Goal: Browse casually

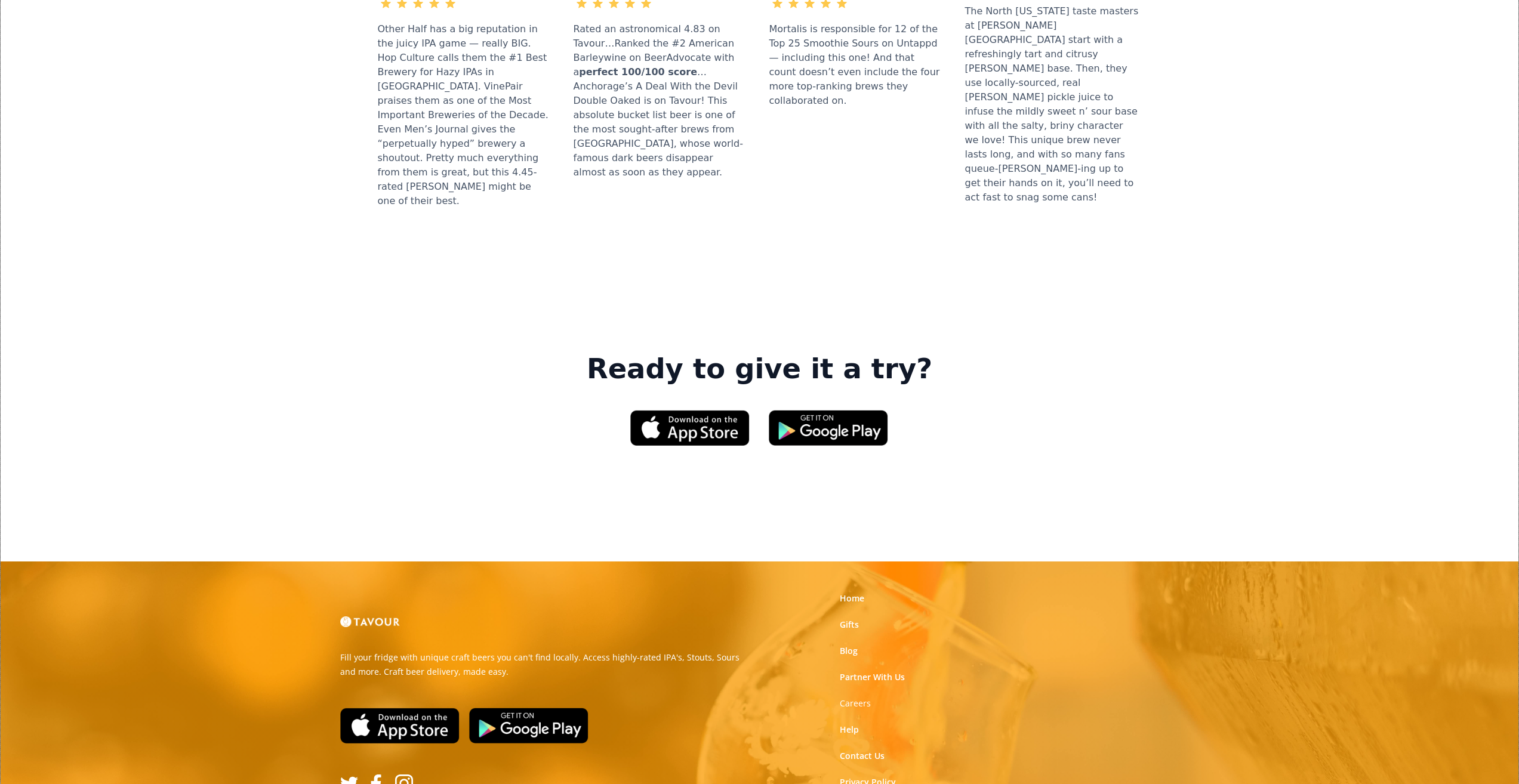
scroll to position [1591, 0]
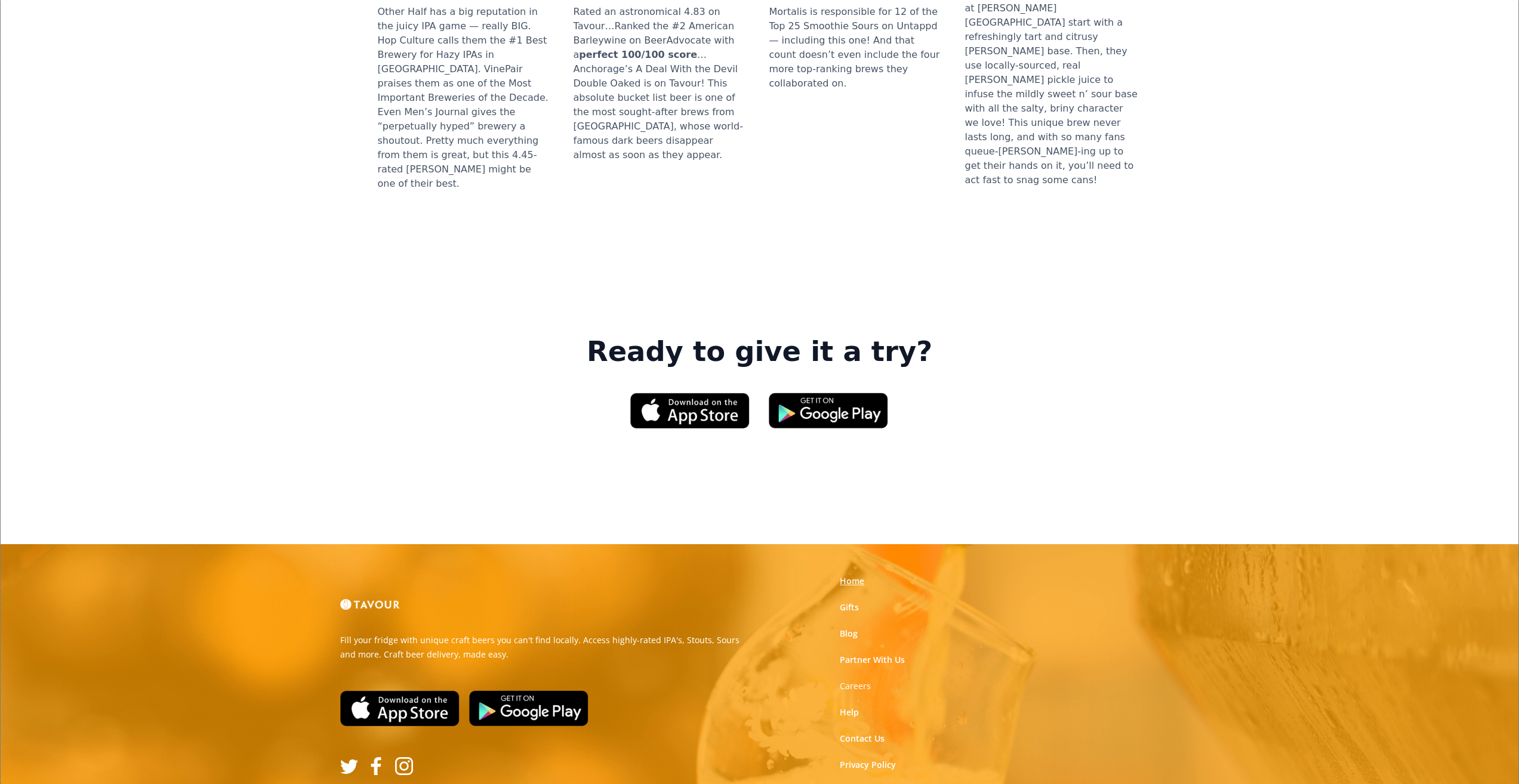
click at [852, 575] on link "Home" at bounding box center [852, 581] width 25 height 12
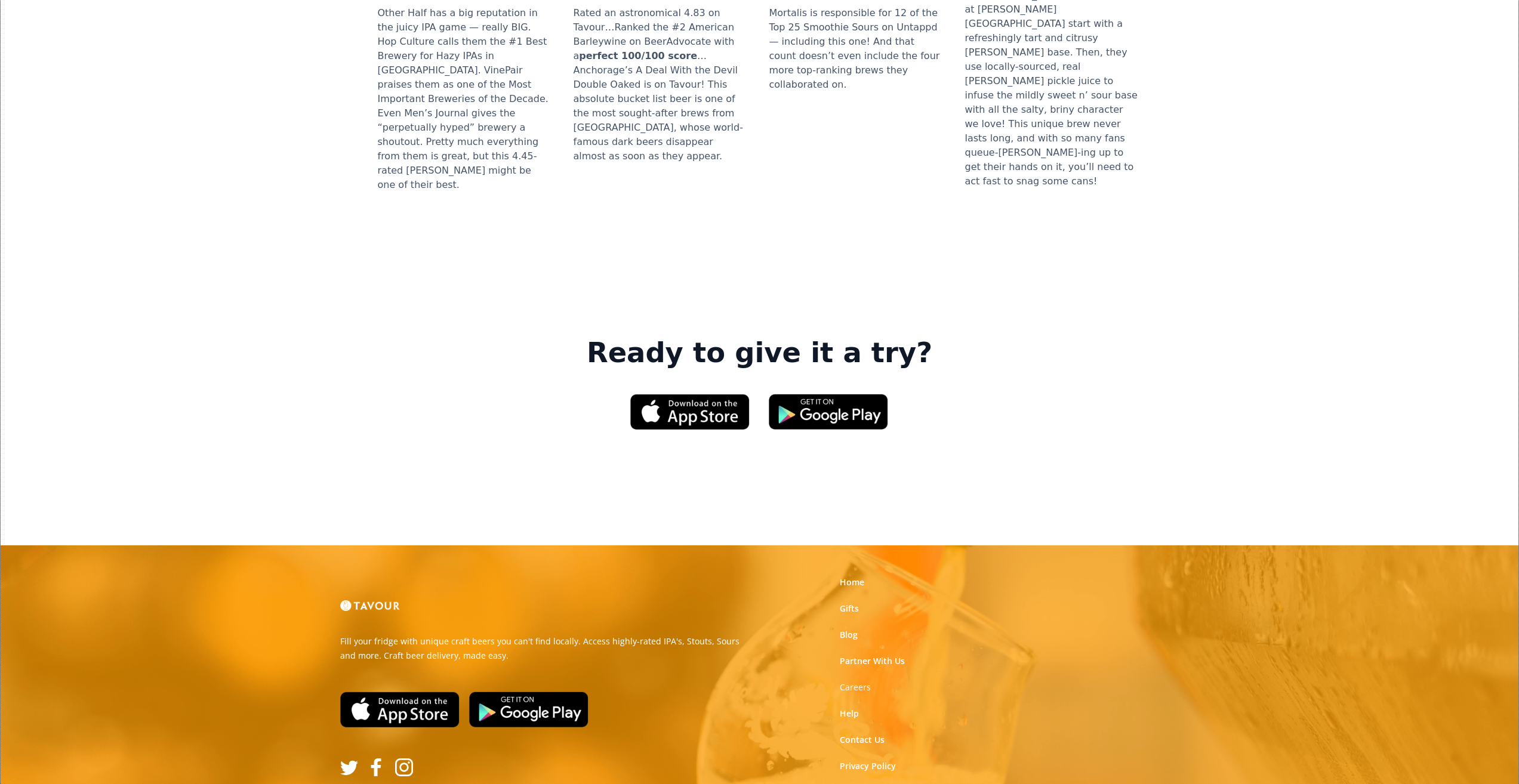
scroll to position [1591, 0]
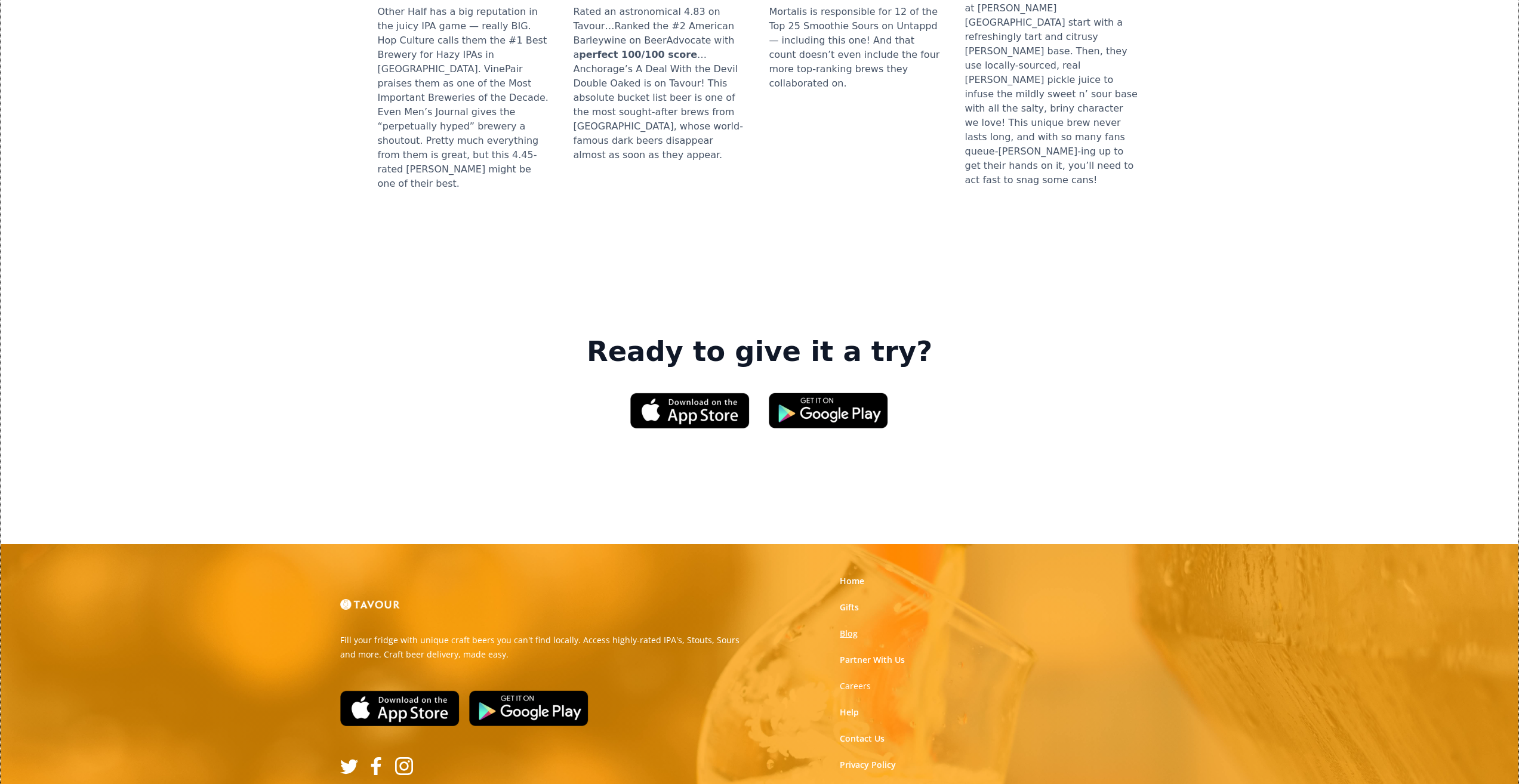
drag, startPoint x: 704, startPoint y: 511, endPoint x: 847, endPoint y: 472, distance: 148.2
click at [858, 706] on link "Help" at bounding box center [849, 713] width 19 height 12
click at [853, 628] on link "Blog" at bounding box center [848, 634] width 18 height 12
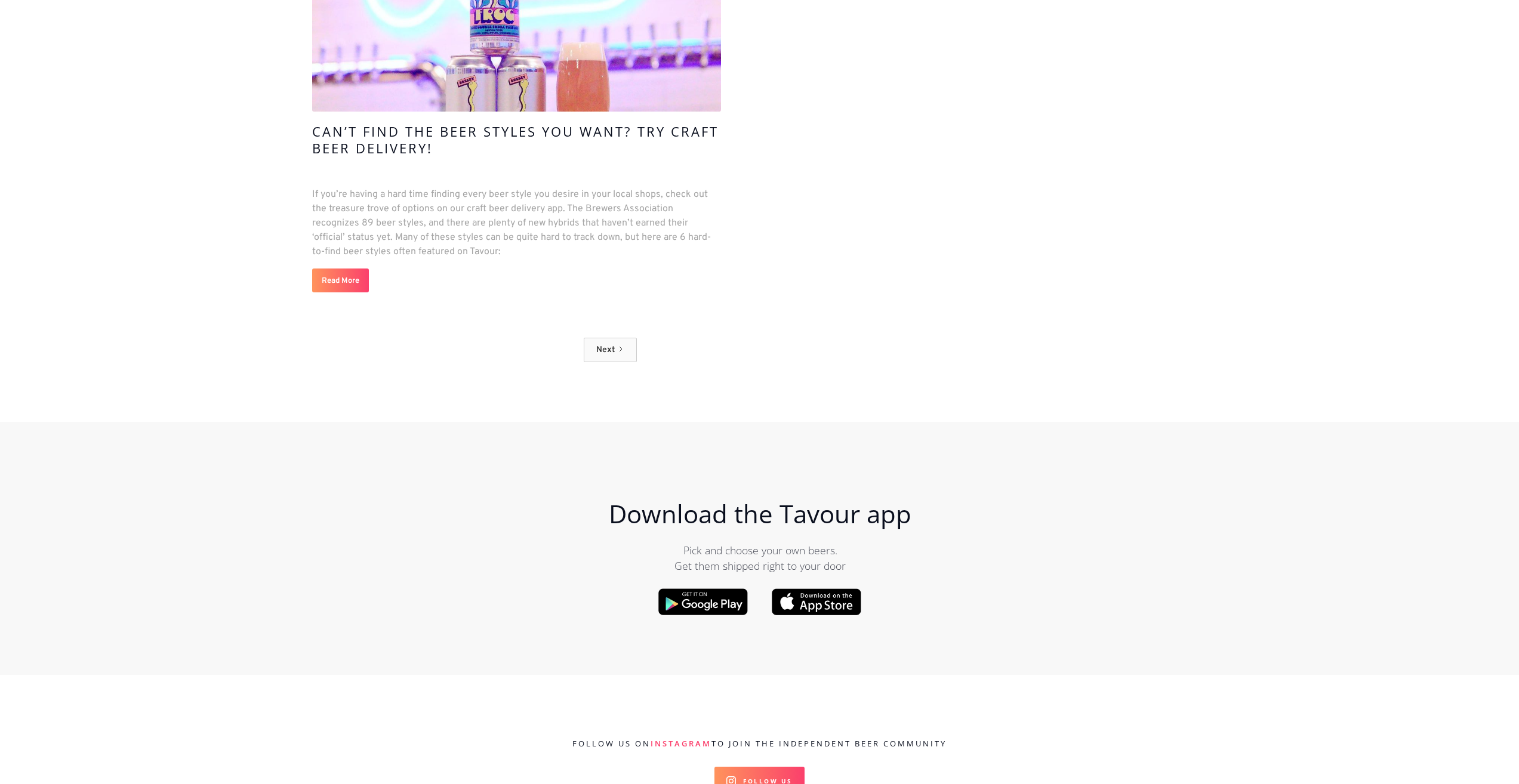
scroll to position [12175, 0]
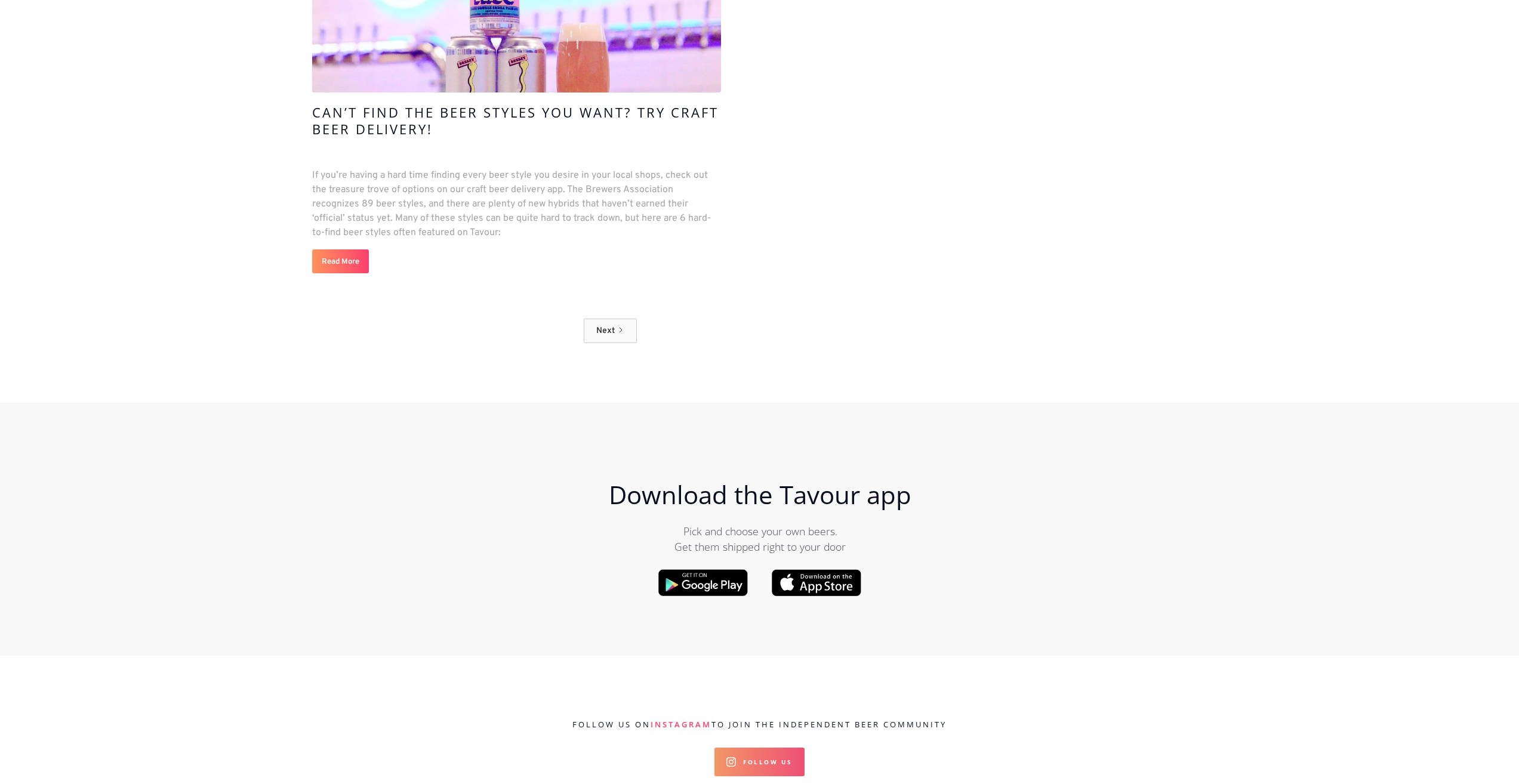
click at [744, 748] on link "Follow Us" at bounding box center [760, 762] width 90 height 29
